Goal: Contribute content: Add original content to the website for others to see

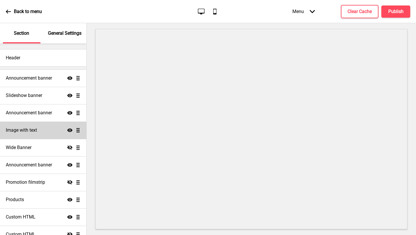
click at [75, 133] on div "Image with text Show Drag" at bounding box center [43, 129] width 86 height 17
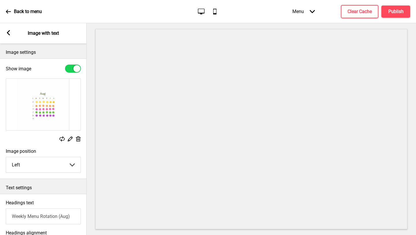
click at [78, 140] on icon at bounding box center [78, 138] width 5 height 5
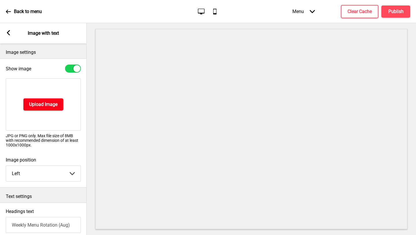
click at [57, 105] on h4 "Upload Image" at bounding box center [43, 104] width 28 height 6
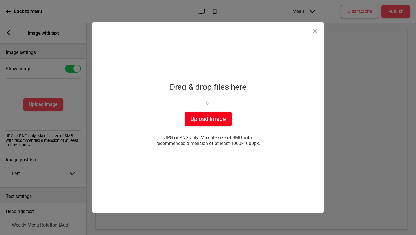
click at [208, 120] on button "Upload Image" at bounding box center [208, 119] width 47 height 14
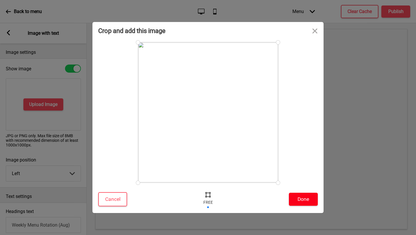
click at [308, 200] on button "Done" at bounding box center [303, 198] width 29 height 13
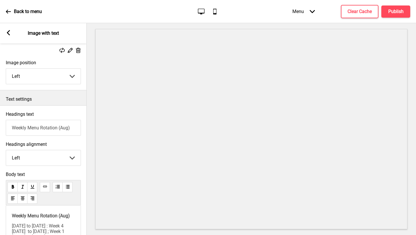
scroll to position [92, 0]
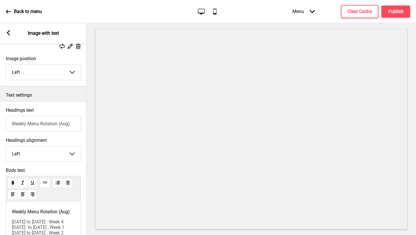
drag, startPoint x: 68, startPoint y: 124, endPoint x: 63, endPoint y: 123, distance: 6.0
click at [63, 123] on input "Weekly Menu Rotation (Aug)" at bounding box center [43, 124] width 75 height 16
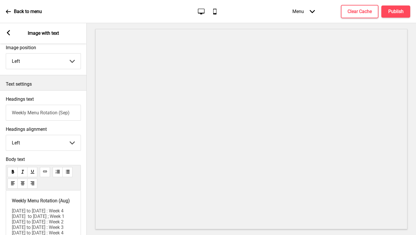
scroll to position [116, 0]
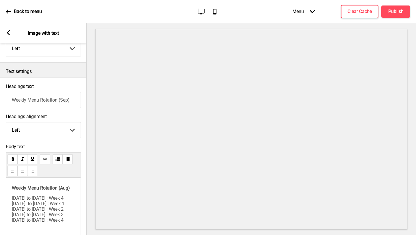
type input "Weekly Menu Rotation (Sep)"
drag, startPoint x: 21, startPoint y: 193, endPoint x: 15, endPoint y: 193, distance: 6.7
click at [15, 190] on span "Weekly Menu Rotation (Aug)" at bounding box center [41, 187] width 58 height 5
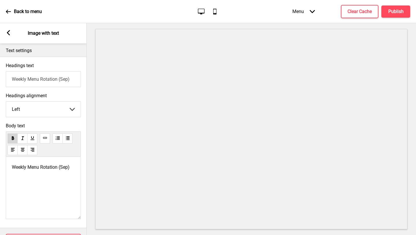
scroll to position [165, 0]
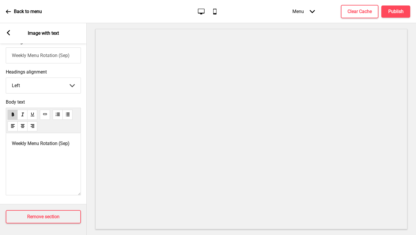
click at [36, 163] on div "Weekly Menu Rotation (Sep)" at bounding box center [43, 164] width 75 height 62
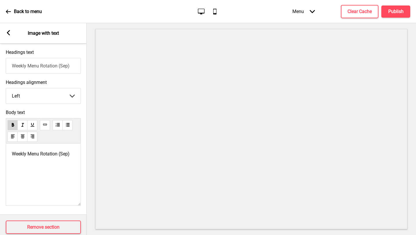
scroll to position [107, 0]
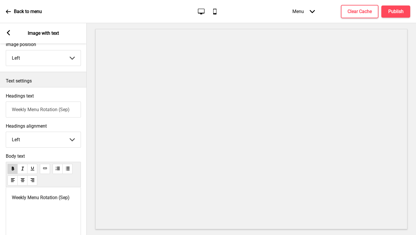
click at [9, 33] on rect at bounding box center [8, 32] width 5 height 5
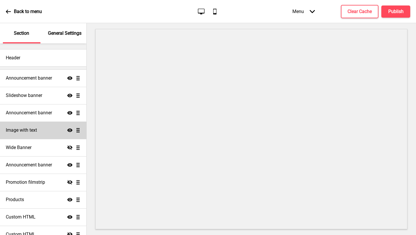
click at [43, 134] on div "Image with text Show Drag" at bounding box center [43, 129] width 86 height 17
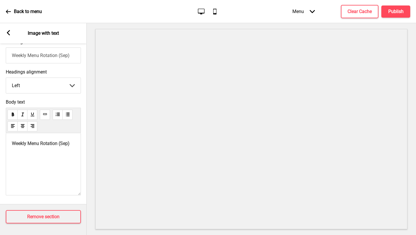
scroll to position [165, 0]
click at [40, 161] on div "Weekly Menu Rotation (Sep)" at bounding box center [43, 164] width 75 height 62
click at [35, 148] on div "Weekly Menu Rotation (Sep)" at bounding box center [43, 164] width 75 height 62
click at [25, 144] on span "Weekly Menu Rotation (Sep)" at bounding box center [41, 142] width 58 height 5
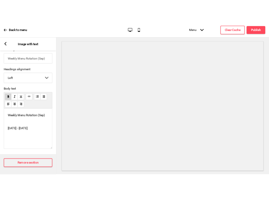
scroll to position [118, 0]
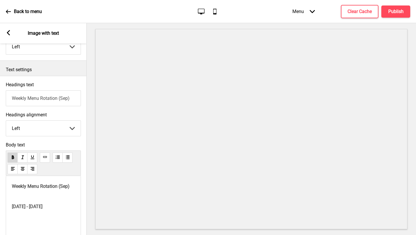
click at [5, 11] on div "Back to menu Desktop Mobile Menu Arrow down Product Page Store Information Chec…" at bounding box center [208, 11] width 416 height 23
click at [8, 11] on icon at bounding box center [8, 12] width 5 height 4
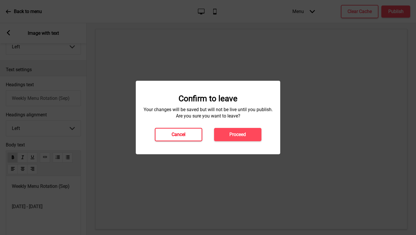
click at [189, 137] on button "Cancel" at bounding box center [178, 134] width 47 height 13
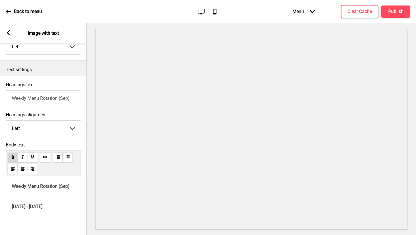
click at [42, 209] on span "[DATE] - [DATE]" at bounding box center [27, 205] width 31 height 5
click at [27, 209] on span "[DATE] - [DATE]" at bounding box center [27, 205] width 31 height 5
click at [45, 209] on span "[DATE] to [DATE]" at bounding box center [29, 205] width 34 height 5
click at [12, 185] on span "Weekly Menu Rotation (Sep)" at bounding box center [41, 185] width 58 height 5
drag, startPoint x: 12, startPoint y: 185, endPoint x: 34, endPoint y: 226, distance: 47.1
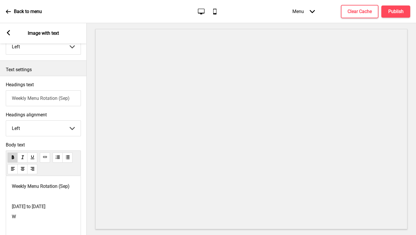
click at [34, 226] on div "Weekly Menu Rotation (Sep) ﻿ [DATE] to [DATE] W" at bounding box center [43, 207] width 75 height 62
copy div "Weekly Menu Rotation (Sep) ﻿ [DATE] to [DATE] W"
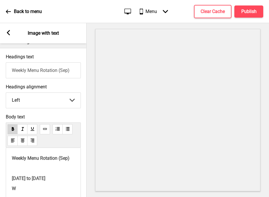
scroll to position [203, 0]
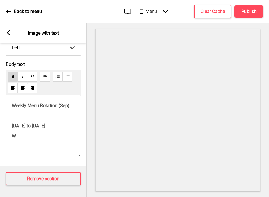
click at [49, 138] on p "W" at bounding box center [43, 135] width 63 height 5
drag, startPoint x: 49, startPoint y: 140, endPoint x: 11, endPoint y: 100, distance: 55.2
click at [11, 100] on div "Weekly Menu Rotation (Sep) ﻿ [DATE] to [DATE] W" at bounding box center [43, 126] width 75 height 62
drag, startPoint x: 11, startPoint y: 100, endPoint x: 43, endPoint y: 140, distance: 51.5
click at [43, 140] on div "Weekly Menu Rotation (Sep) ﻿ [DATE] to [DATE] W" at bounding box center [43, 126] width 75 height 62
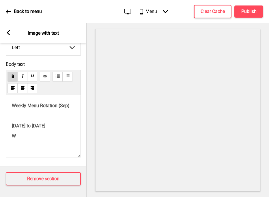
click at [33, 139] on p "W" at bounding box center [43, 135] width 63 height 5
drag, startPoint x: 32, startPoint y: 138, endPoint x: 11, endPoint y: 98, distance: 44.5
click at [11, 98] on div "Weekly Menu Rotation (Sep) ﻿ [DATE] to [DATE] W" at bounding box center [43, 126] width 75 height 62
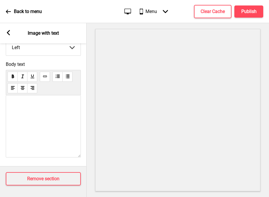
drag, startPoint x: 76, startPoint y: 139, endPoint x: 75, endPoint y: 130, distance: 9.0
click at [75, 130] on div "Weekly Menu Rotation (Sep) [DATE] to [DATE] : Week 4 [DATE] to [DATE] : Week 1 …" at bounding box center [43, 126] width 75 height 62
drag, startPoint x: 74, startPoint y: 138, endPoint x: 73, endPoint y: 126, distance: 12.2
click at [73, 126] on div "Weekly Menu Rotation (Sep) [DATE] to [DATE] : Week 4 [DATE] to [DATE] : Week 1 …" at bounding box center [43, 126] width 75 height 62
drag, startPoint x: 76, startPoint y: 140, endPoint x: 76, endPoint y: 133, distance: 6.9
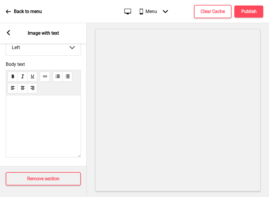
click at [76, 133] on div "Weekly Menu Rotation (Sep) [DATE] to [DATE] : Week 4 [DATE] to [DATE] : Week 1 …" at bounding box center [43, 126] width 75 height 62
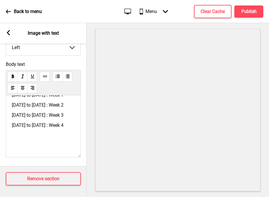
scroll to position [60, 0]
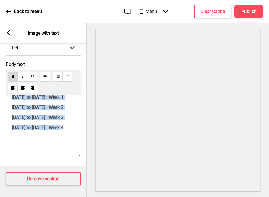
drag, startPoint x: 68, startPoint y: 130, endPoint x: 12, endPoint y: 88, distance: 70.5
click at [11, 95] on div "Weekly Menu Rotation (Sep) [DATE] to [DATE] : Week 4 [DATE] to [DATE] : Week 1 …" at bounding box center [43, 126] width 75 height 62
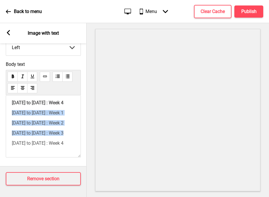
scroll to position [34, 0]
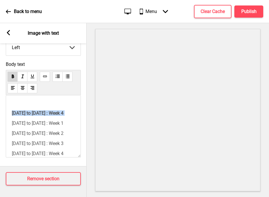
drag, startPoint x: 12, startPoint y: 113, endPoint x: 58, endPoint y: 120, distance: 46.4
click at [58, 120] on div "Weekly Menu Rotation (Sep) [DATE] to [DATE] : Week 4 [DATE] to [DATE] : Week 1 …" at bounding box center [43, 142] width 63 height 147
click at [68, 110] on div "Weekly Menu Rotation (Sep) [DATE] to [DATE] : Week 4 [DATE] to [DATE] : Week 1 …" at bounding box center [43, 142] width 63 height 147
click at [11, 112] on div "Weekly Menu Rotation (Sep) [DATE] to [DATE] : Week 4 [DATE] to [DATE] : Week 1 …" at bounding box center [43, 126] width 75 height 62
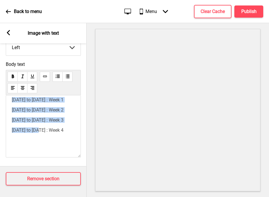
scroll to position [57, 0]
drag, startPoint x: 13, startPoint y: 113, endPoint x: 65, endPoint y: 133, distance: 55.6
click at [65, 133] on div "Weekly Menu Rotation (Sep) [DATE] to [DATE] : Week 4 [DATE] to [DATE] : Week 1 …" at bounding box center [43, 119] width 63 height 147
click at [255, 10] on h4 "Publish" at bounding box center [249, 11] width 15 height 6
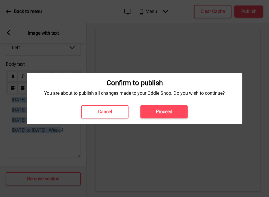
click at [168, 112] on h4 "Proceed" at bounding box center [164, 112] width 16 height 6
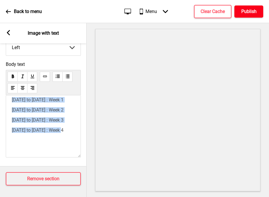
click at [248, 15] on button "Publish" at bounding box center [249, 11] width 29 height 12
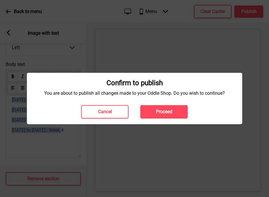
click at [159, 114] on h4 "Proceed" at bounding box center [164, 112] width 16 height 6
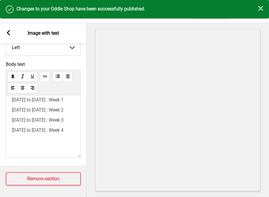
click at [262, 8] on icon "Close" at bounding box center [260, 8] width 5 height 5
